Goal: Task Accomplishment & Management: Complete application form

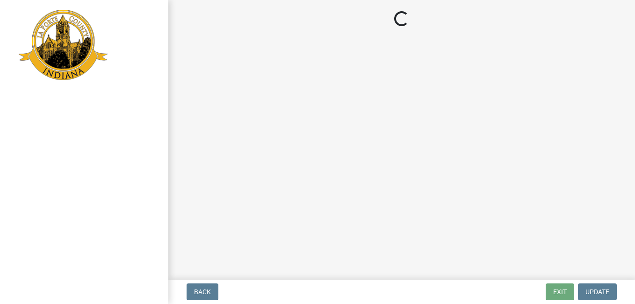
select select "IN"
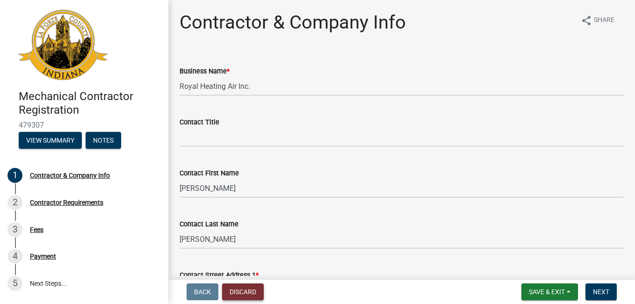
click at [244, 290] on button "Discard" at bounding box center [243, 292] width 42 height 17
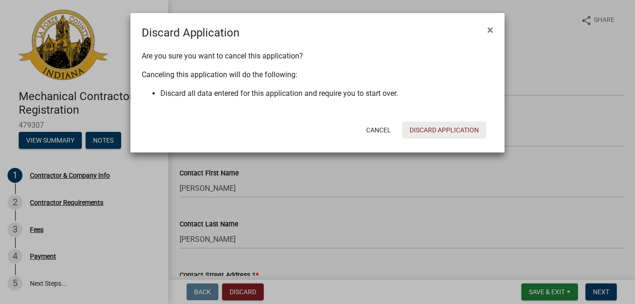
click at [423, 134] on button "Discard Application" at bounding box center [444, 130] width 84 height 17
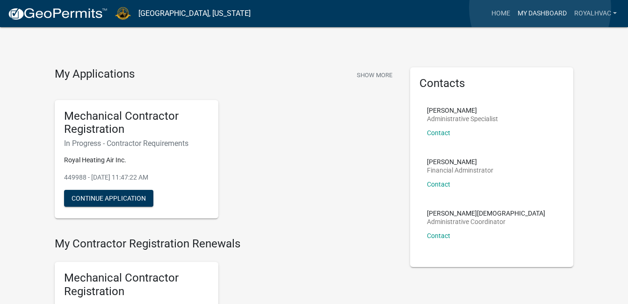
click at [540, 8] on link "My Dashboard" at bounding box center [542, 14] width 57 height 18
